Goal: Find specific page/section: Find specific page/section

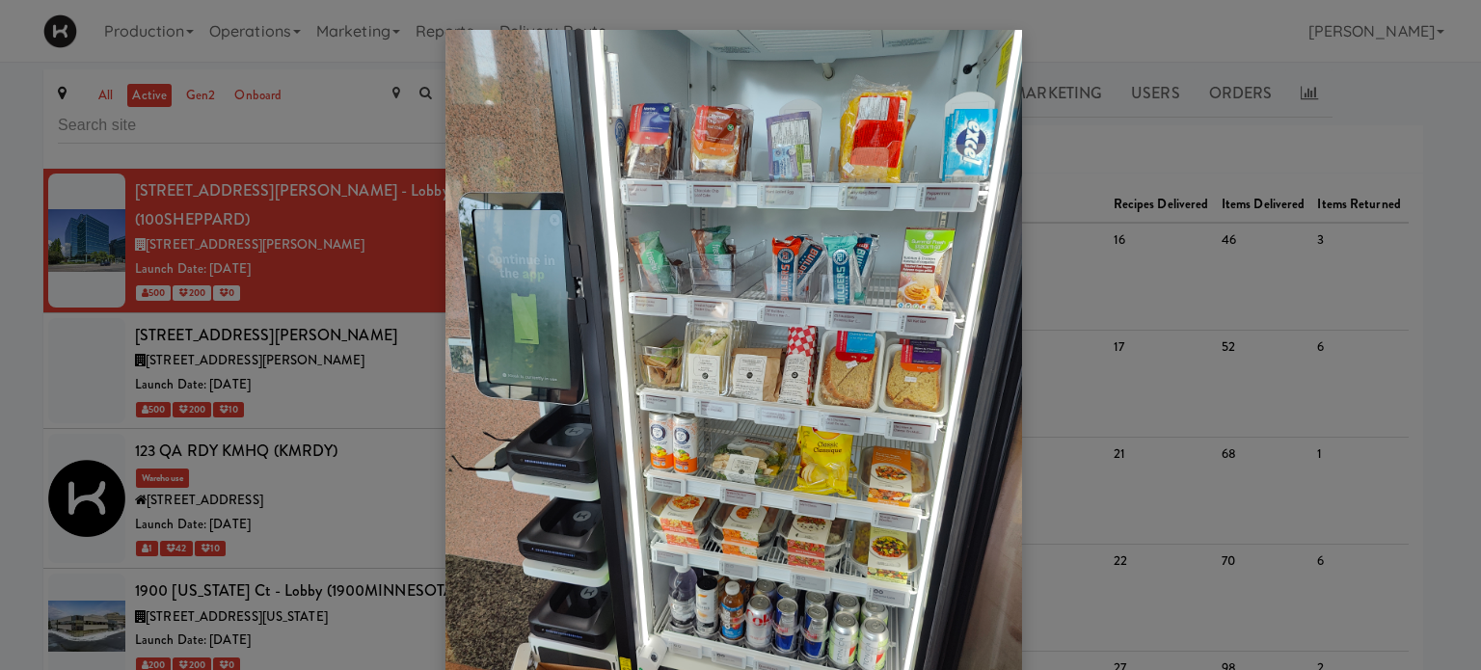
click at [1127, 30] on div at bounding box center [740, 335] width 1481 height 670
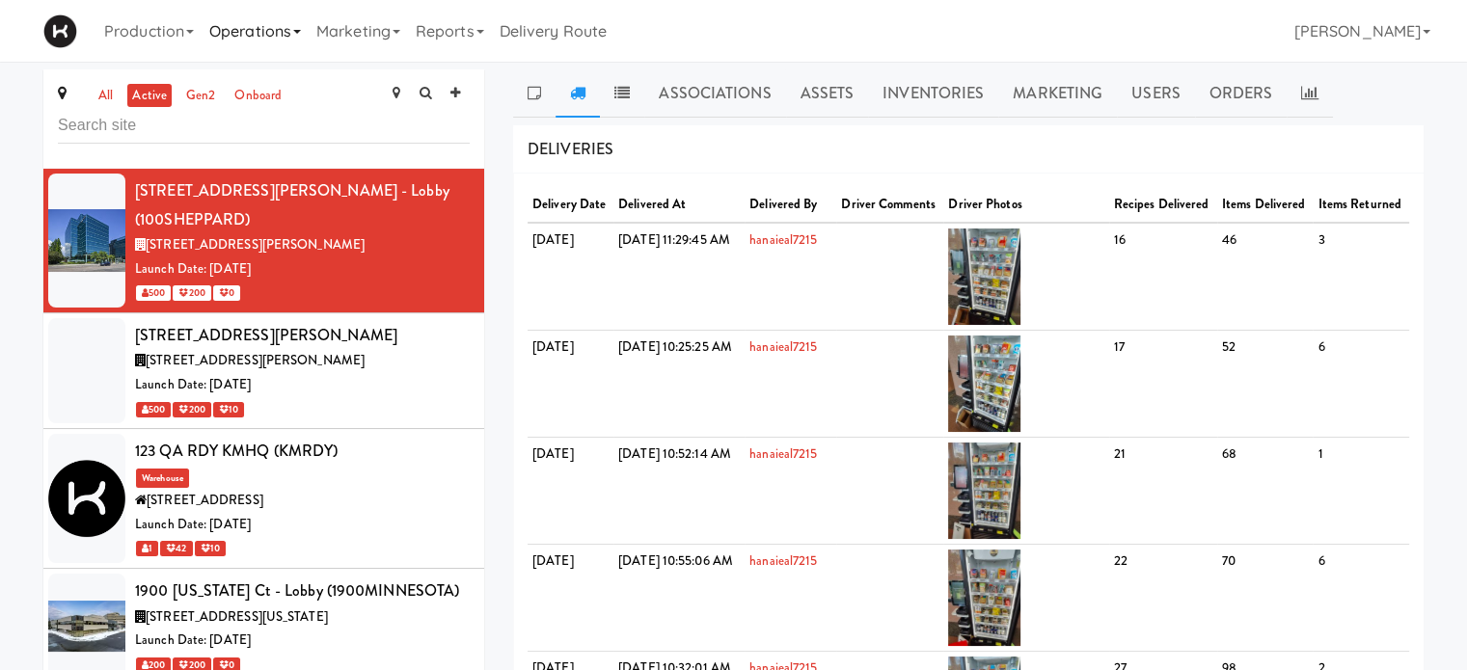
click at [301, 33] on icon at bounding box center [297, 32] width 8 height 4
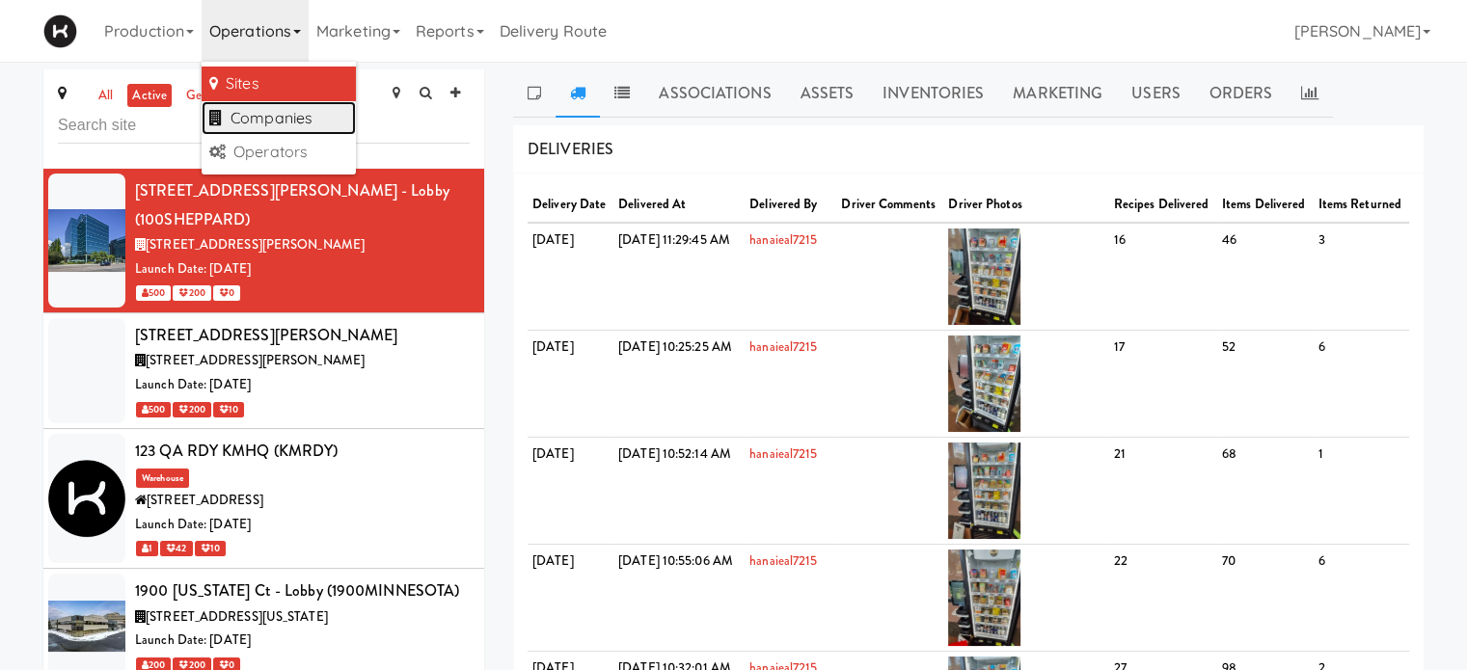
click at [300, 116] on link "Companies" at bounding box center [279, 118] width 154 height 35
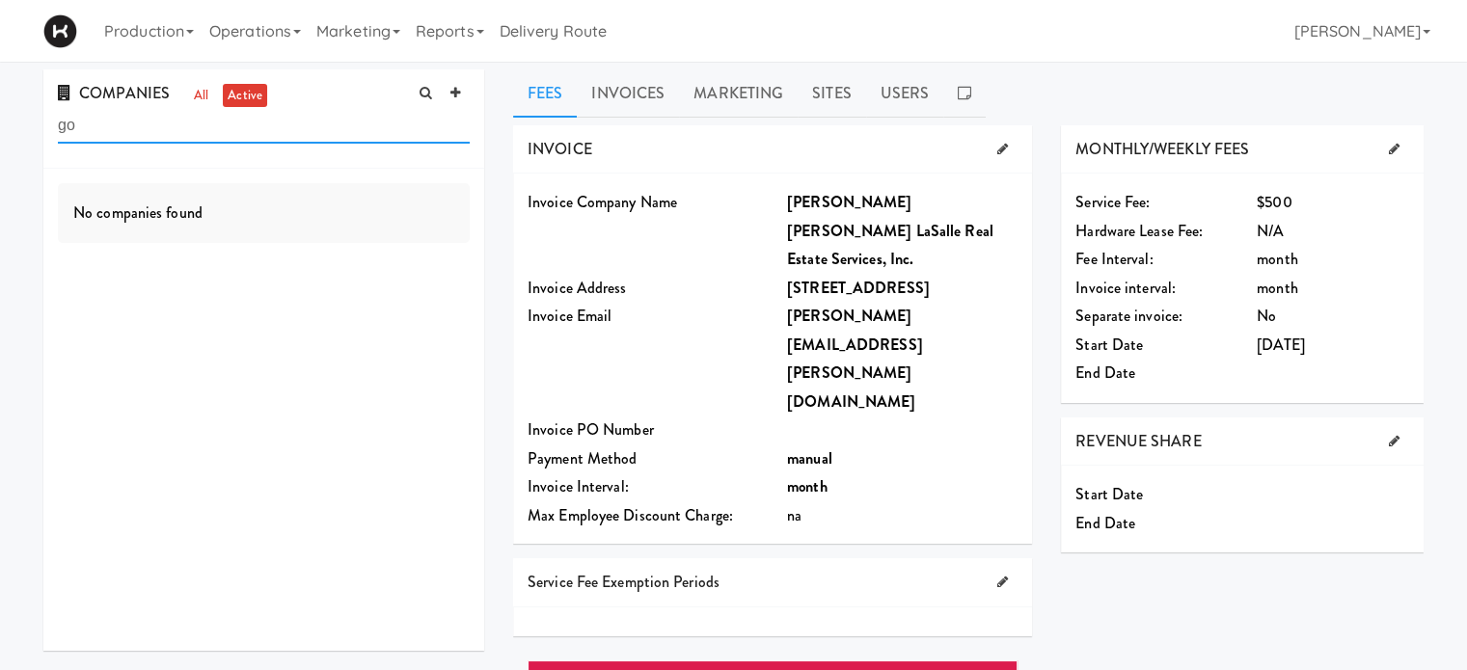
type input "g"
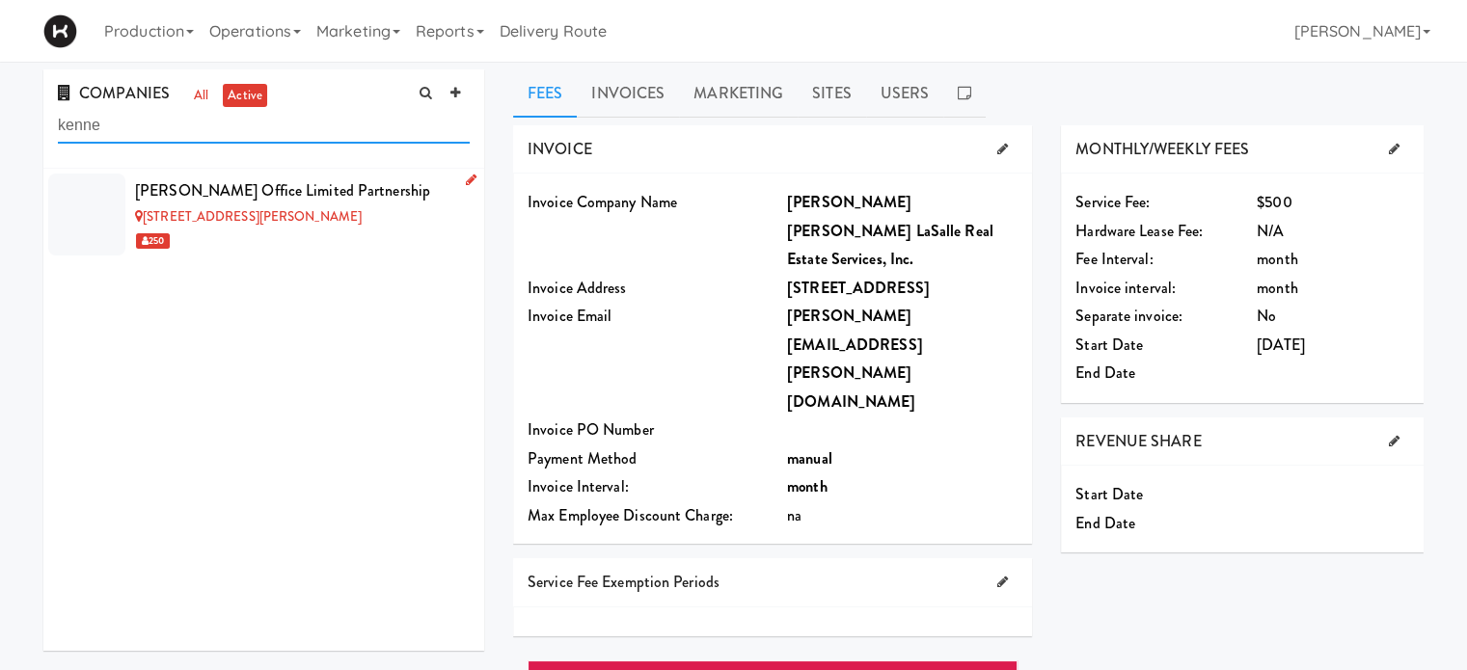
type input "kenne"
click at [362, 210] on div "[STREET_ADDRESS][PERSON_NAME]" at bounding box center [302, 217] width 335 height 24
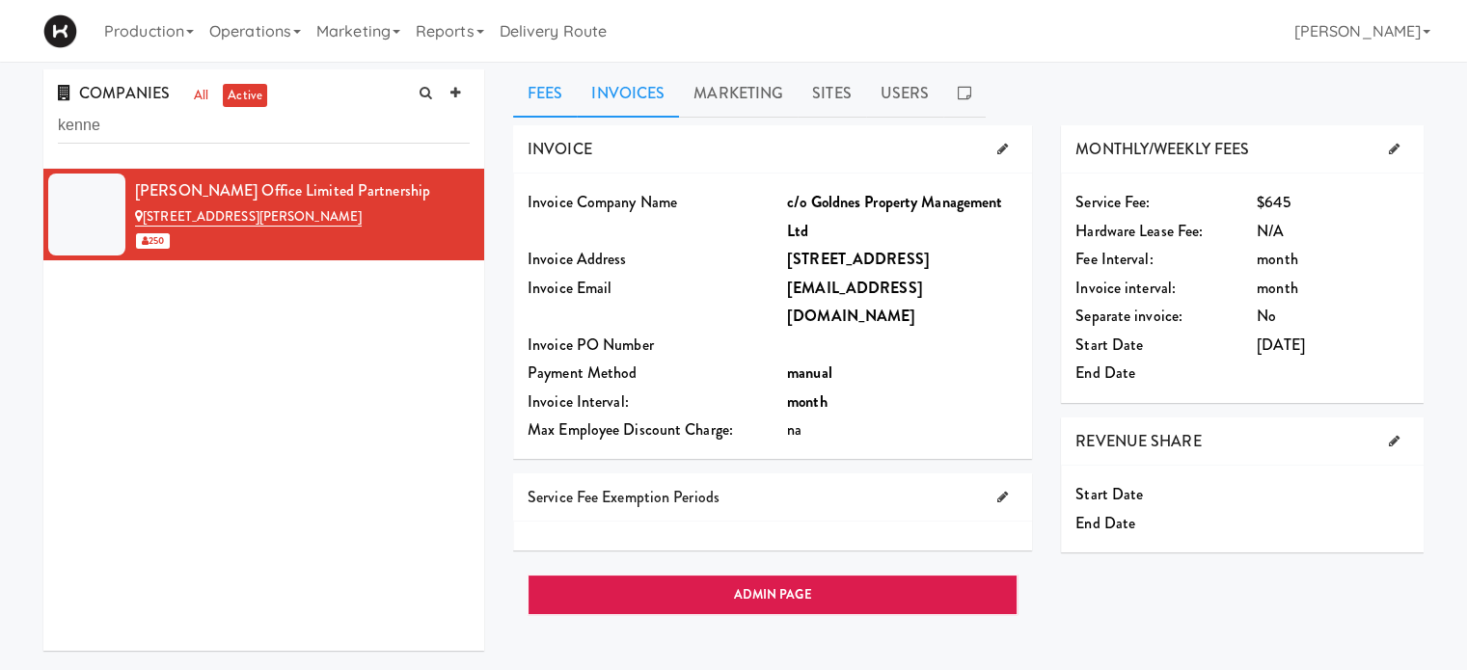
click at [637, 95] on link "Invoices" at bounding box center [628, 93] width 102 height 48
